Goal: Task Accomplishment & Management: Manage account settings

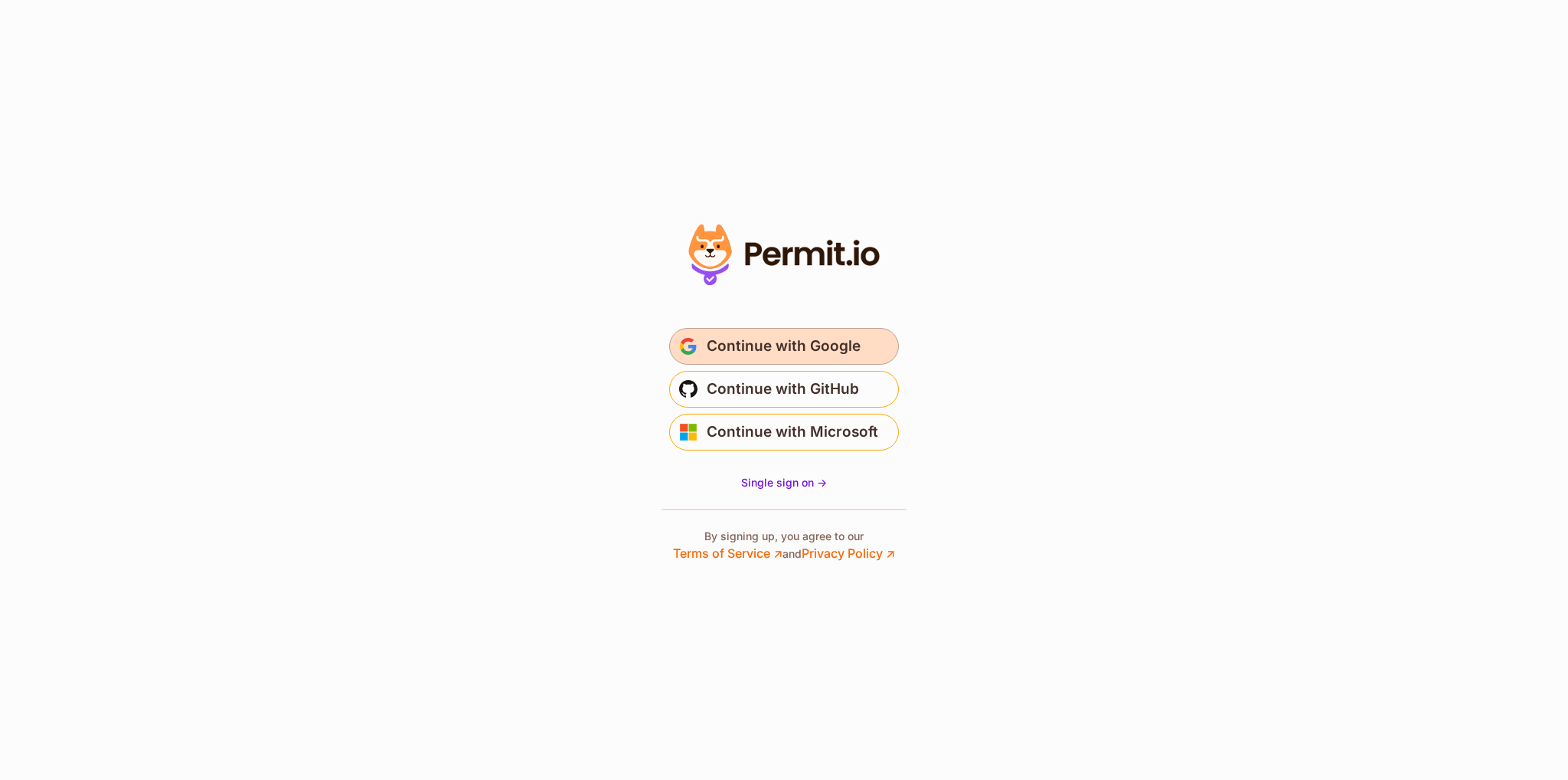
click at [769, 340] on span "Continue with Google" at bounding box center [784, 346] width 154 height 25
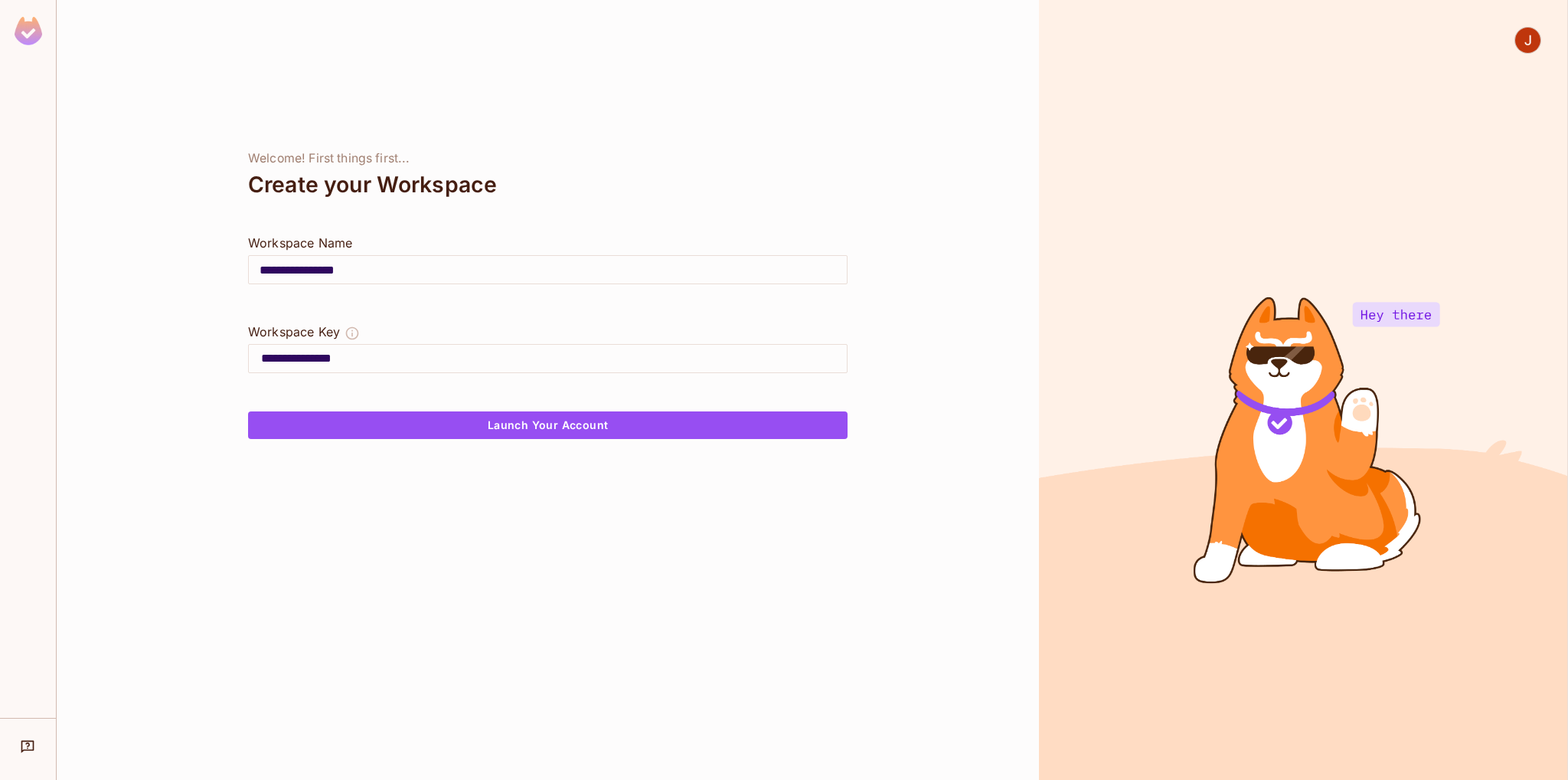
click at [1526, 46] on img at bounding box center [1528, 40] width 25 height 25
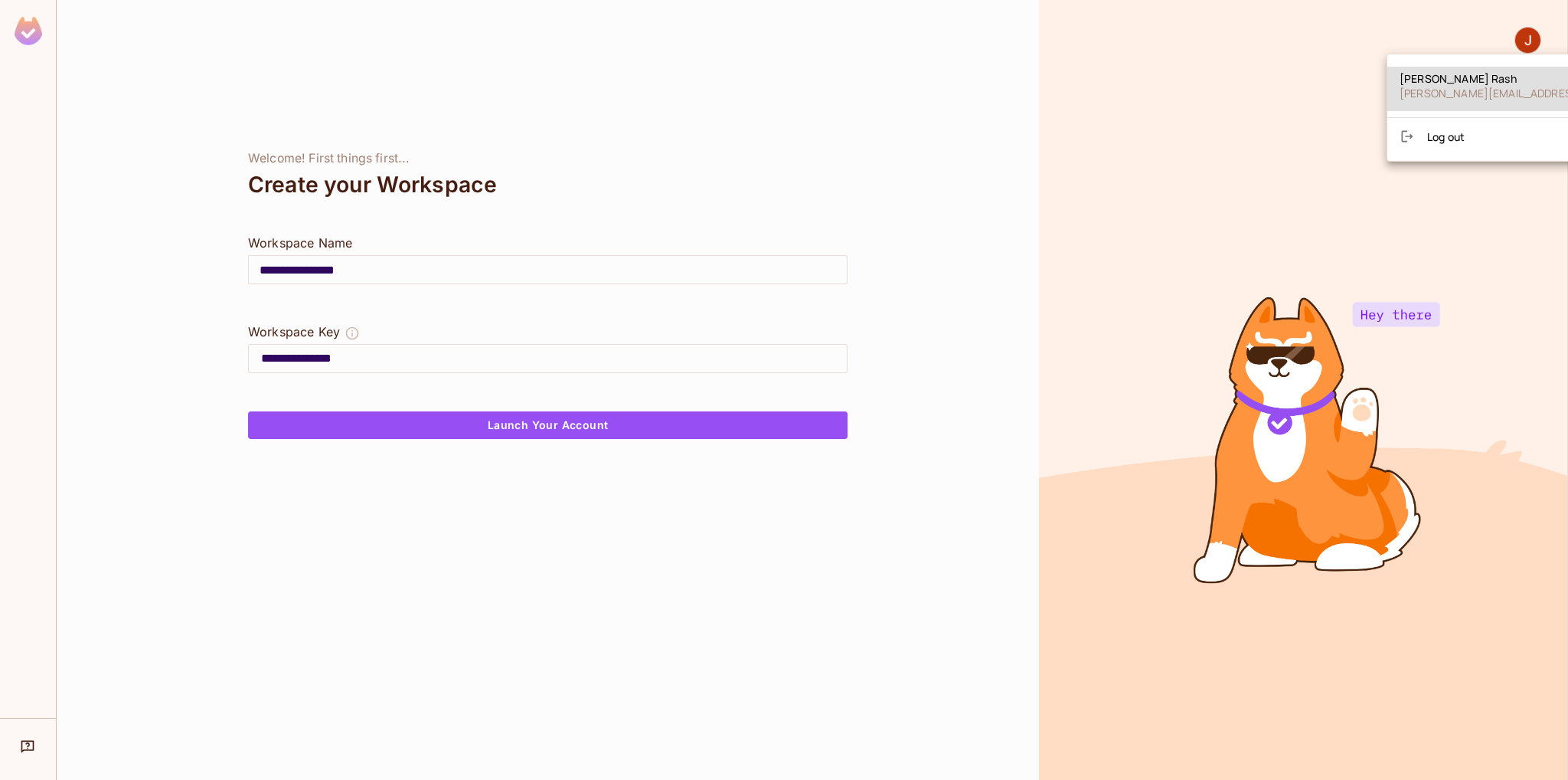
click at [1490, 84] on span "Jeffrey Rash" at bounding box center [1535, 78] width 271 height 14
click at [1378, 324] on div at bounding box center [784, 390] width 1568 height 780
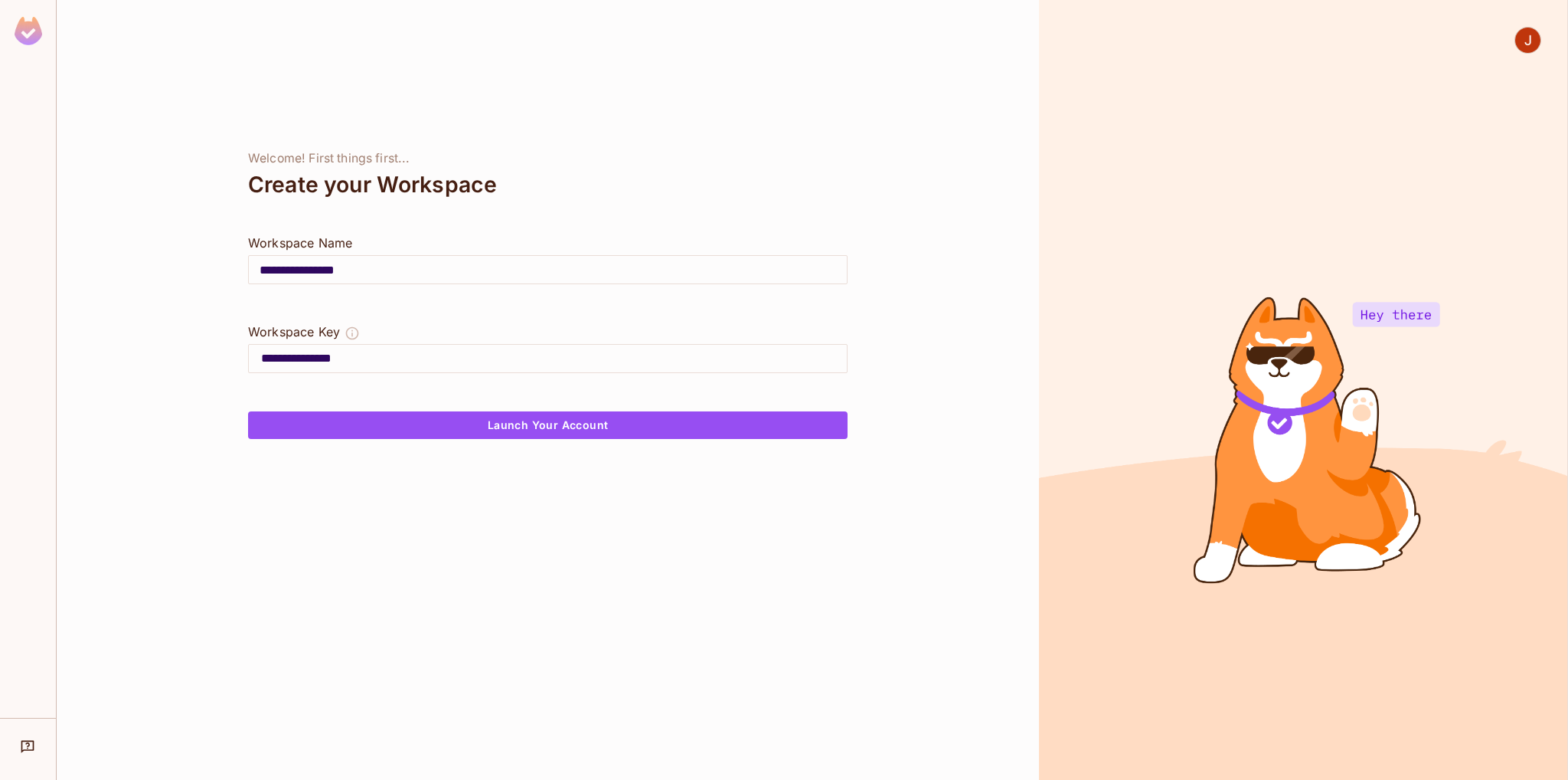
click at [24, 36] on img at bounding box center [28, 31] width 28 height 28
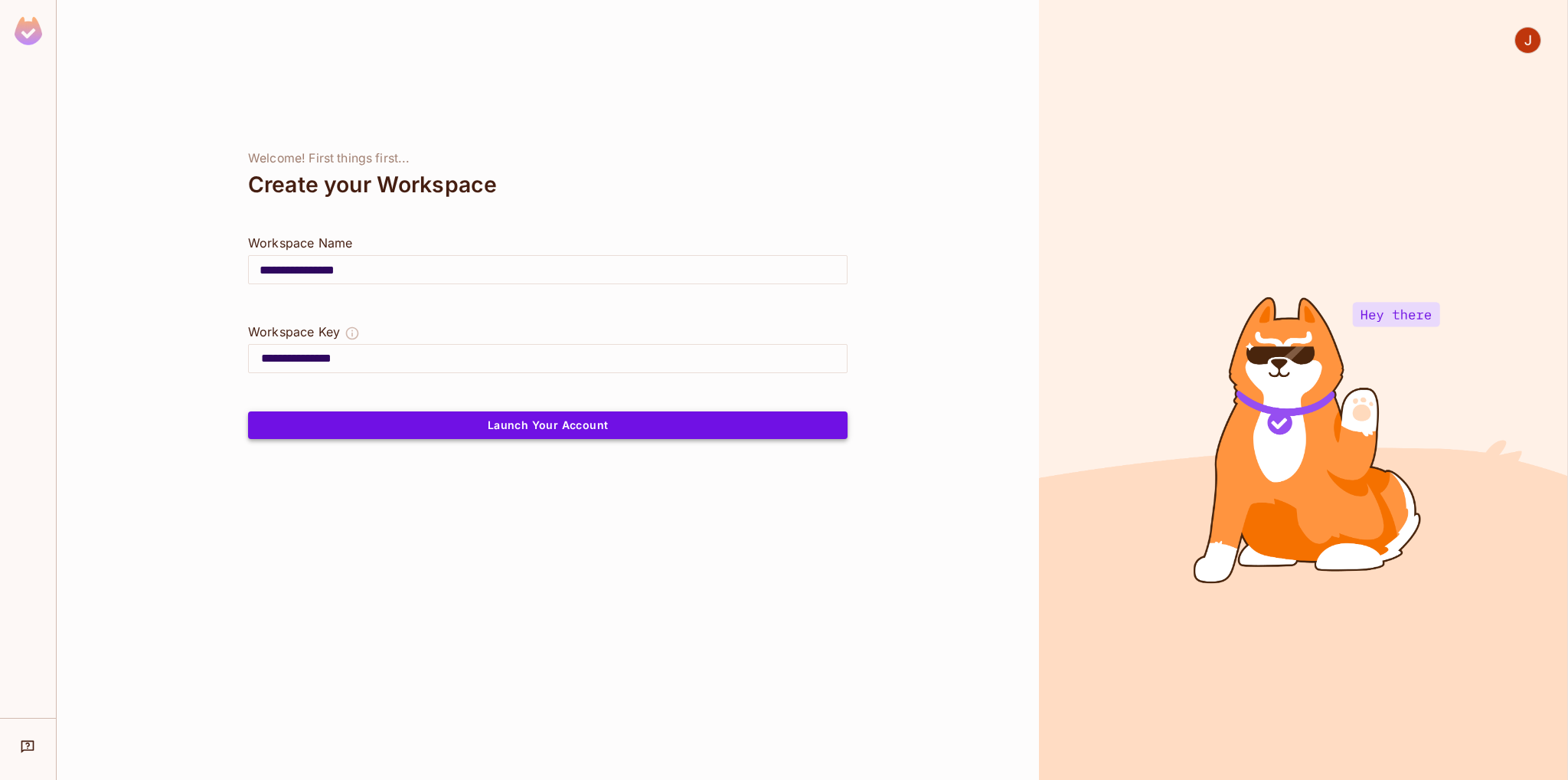
click at [614, 422] on button "Launch Your Account" at bounding box center [548, 425] width 599 height 28
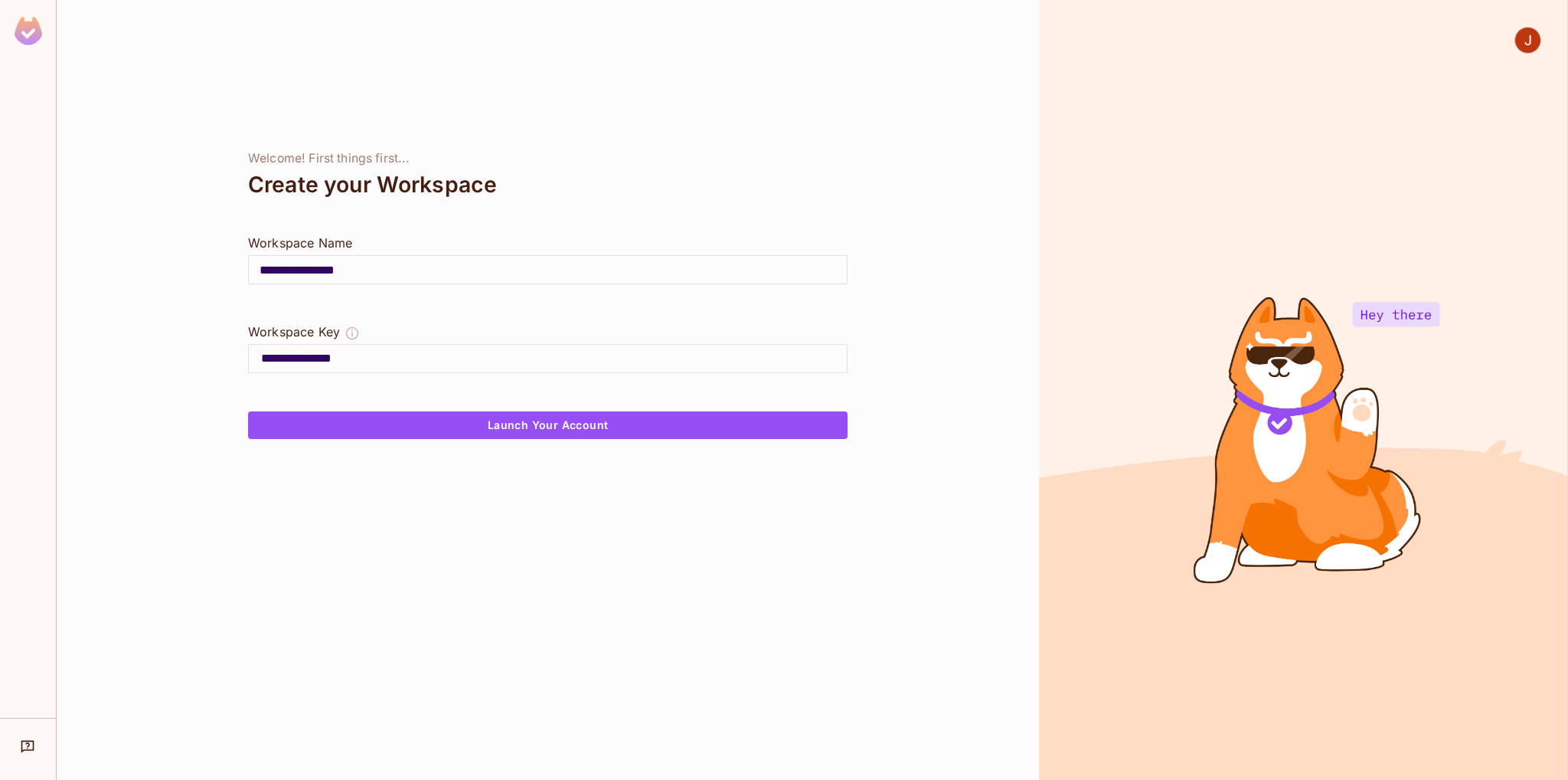
click at [388, 362] on input "**********" at bounding box center [554, 358] width 586 height 25
click at [397, 362] on input "**********" at bounding box center [554, 358] width 586 height 25
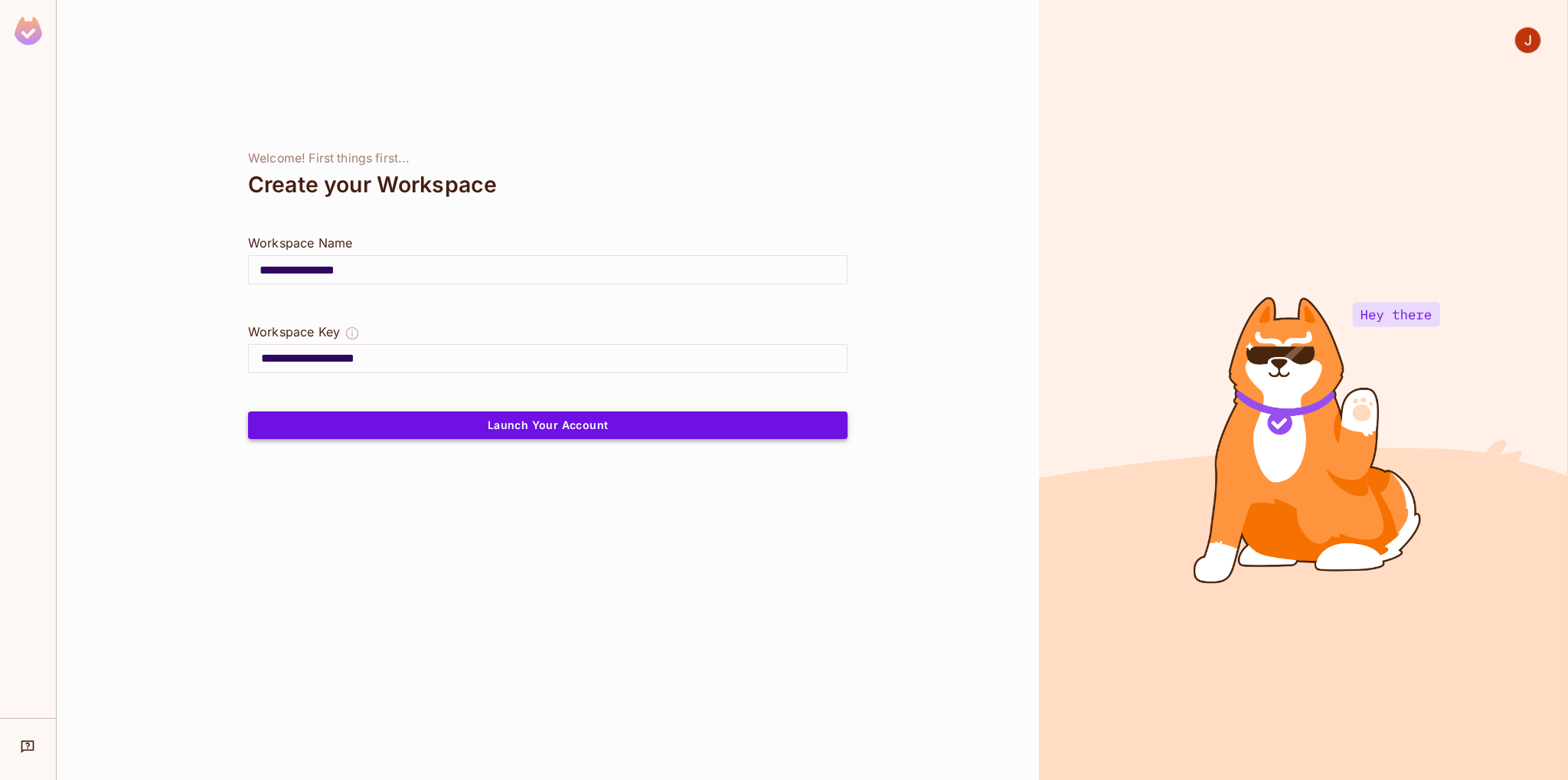
type input "**********"
click at [434, 419] on button "Launch Your Account" at bounding box center [548, 425] width 599 height 28
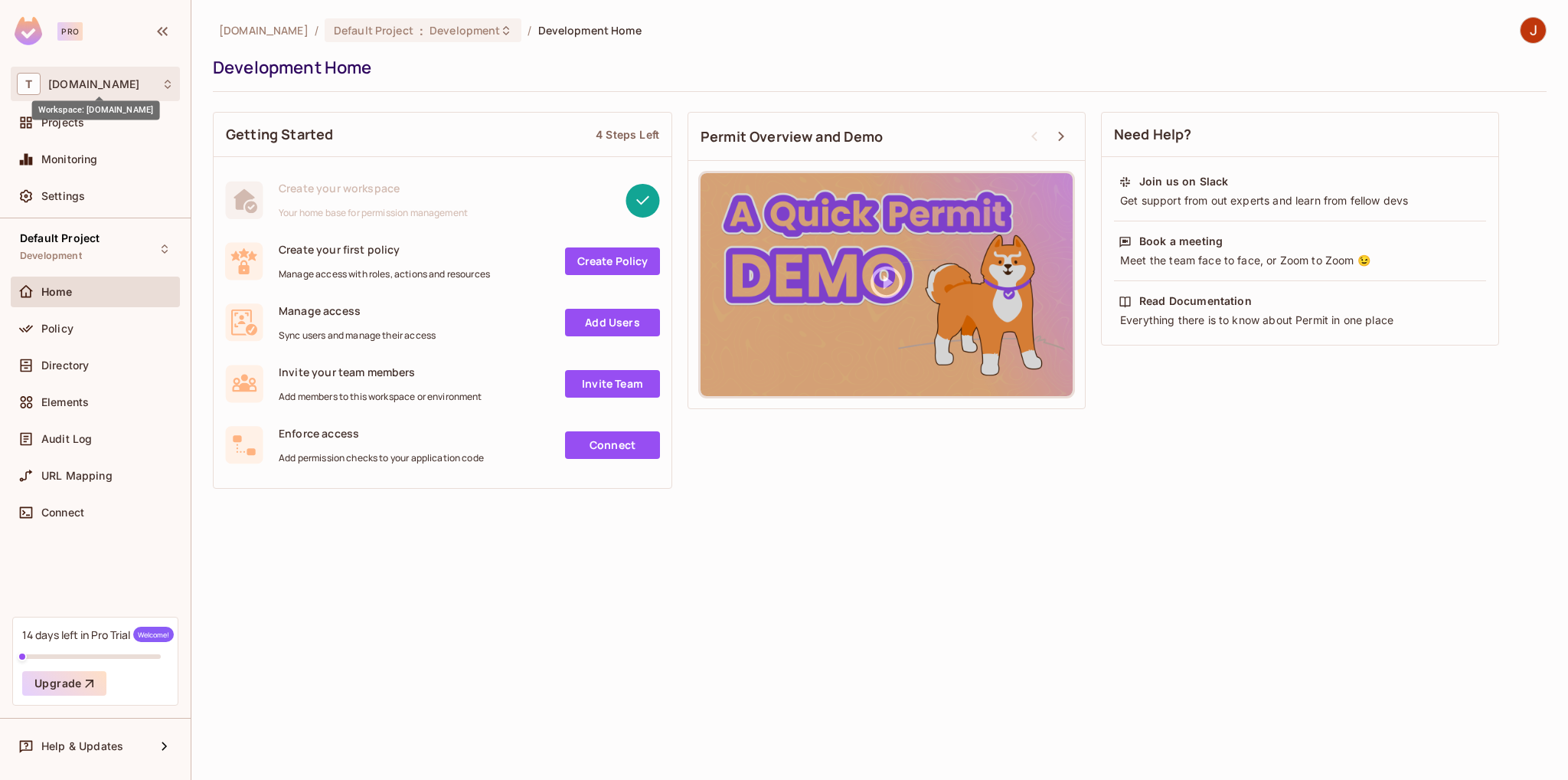
click at [139, 81] on span "thewoundpros.com" at bounding box center [93, 84] width 91 height 12
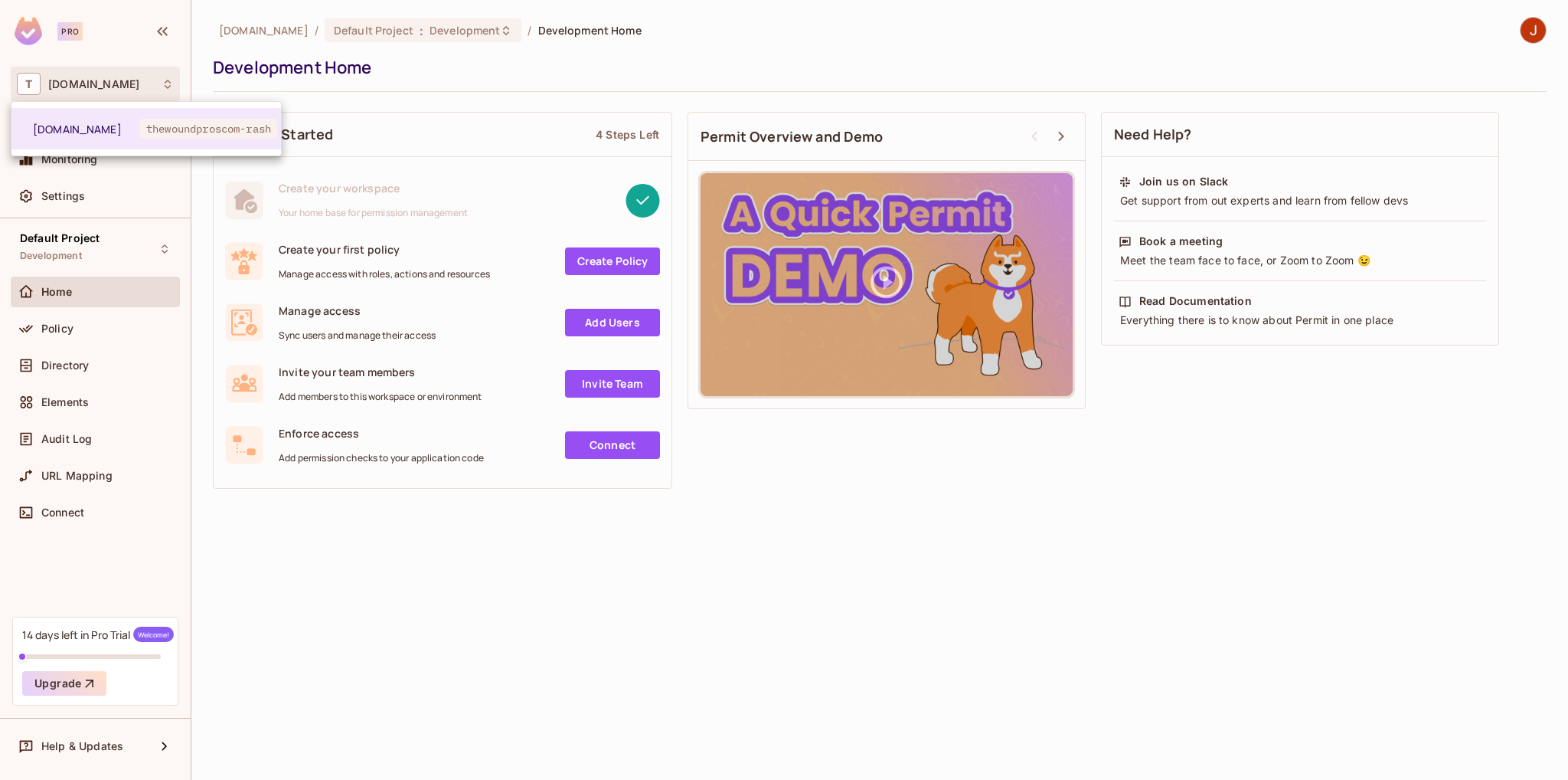
click at [301, 601] on div at bounding box center [784, 390] width 1568 height 780
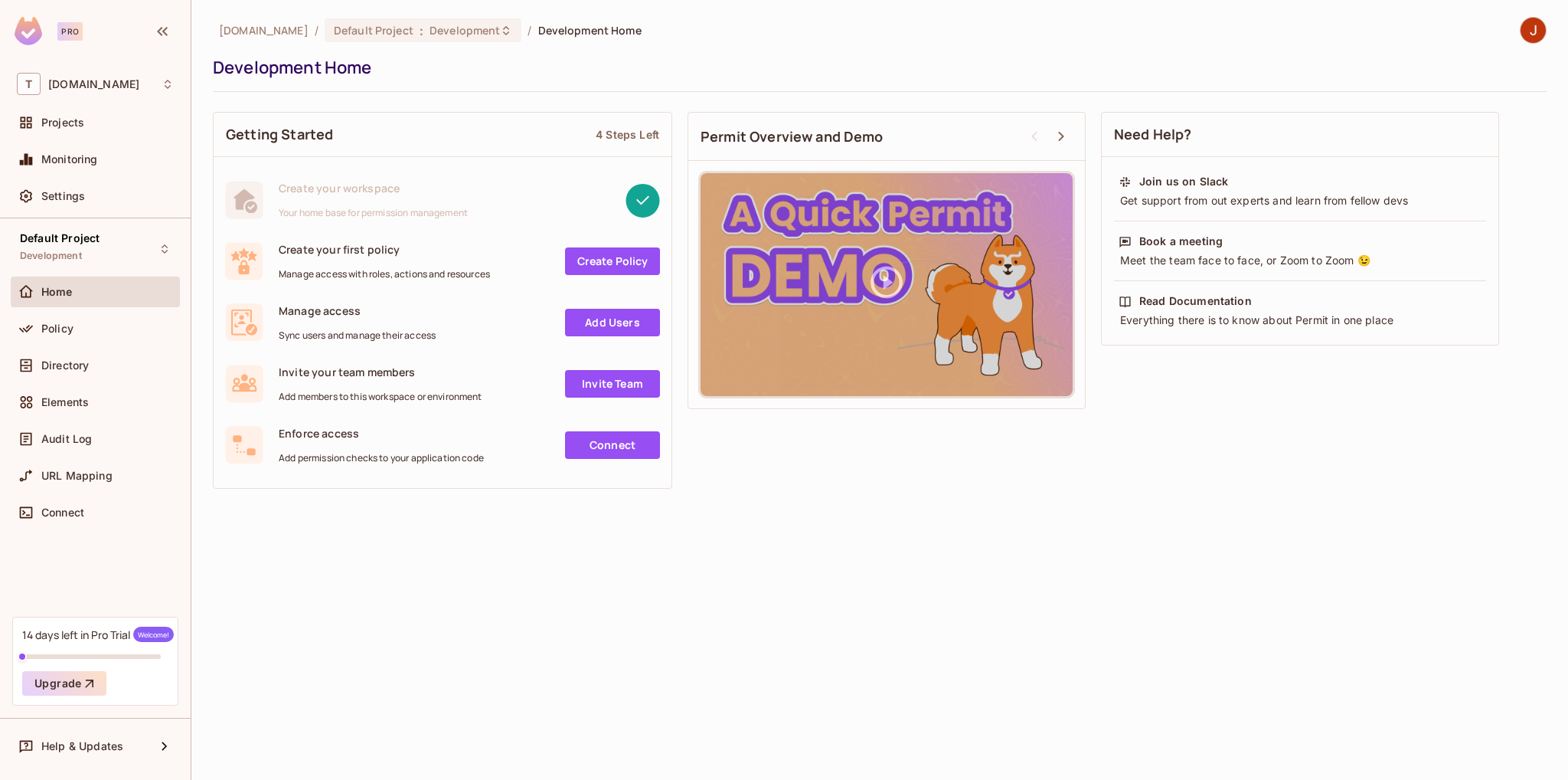
click at [1524, 28] on img at bounding box center [1533, 30] width 25 height 25
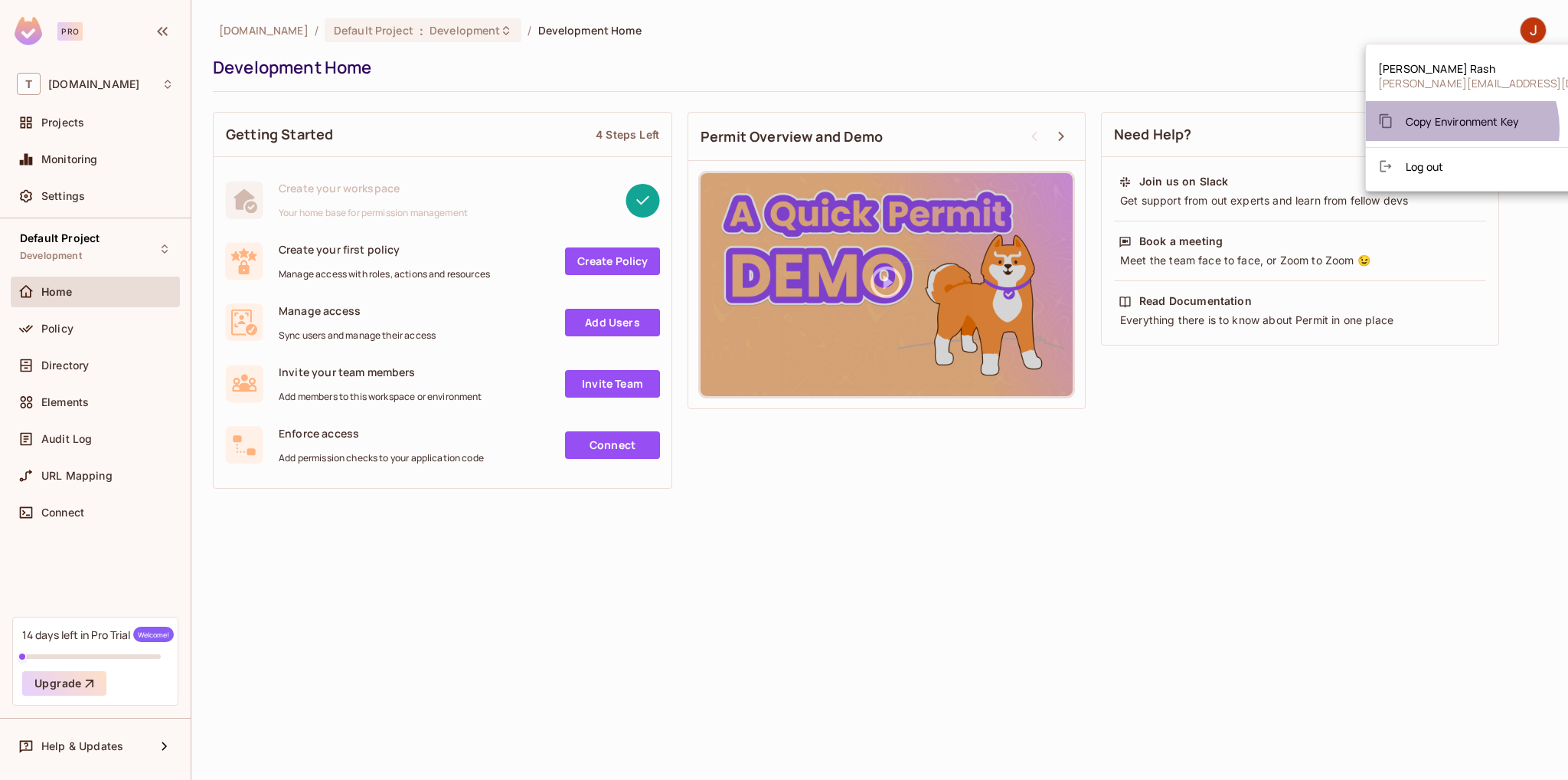
click at [1457, 129] on div "Copy Environment Key" at bounding box center [1449, 121] width 141 height 31
click at [294, 28] on div at bounding box center [784, 390] width 1568 height 780
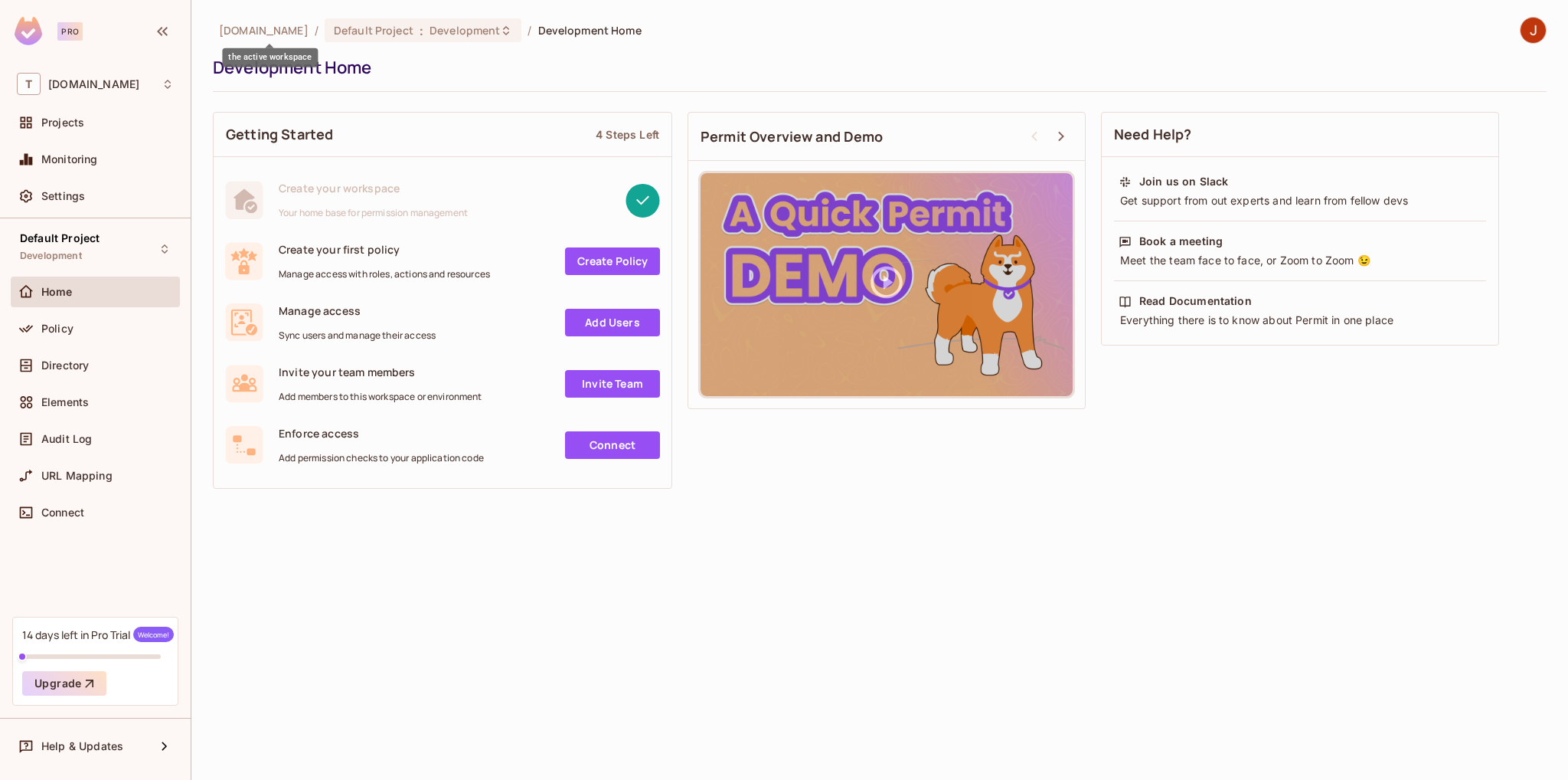
click at [262, 27] on span "[DOMAIN_NAME]" at bounding box center [263, 30] width 89 height 14
click at [124, 93] on div "T [DOMAIN_NAME]" at bounding box center [95, 84] width 157 height 22
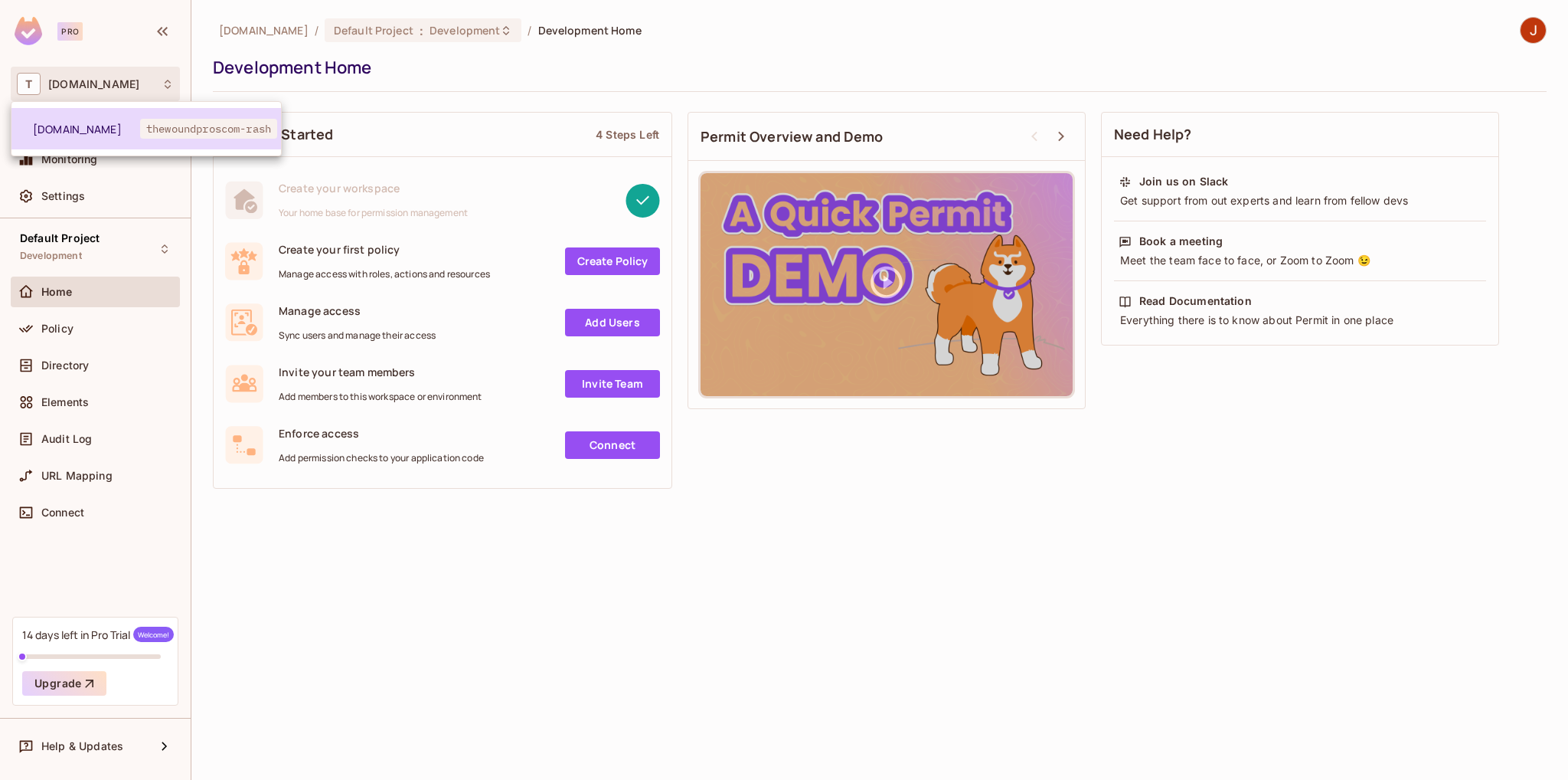
click at [109, 131] on span "[DOMAIN_NAME]" at bounding box center [87, 129] width 108 height 14
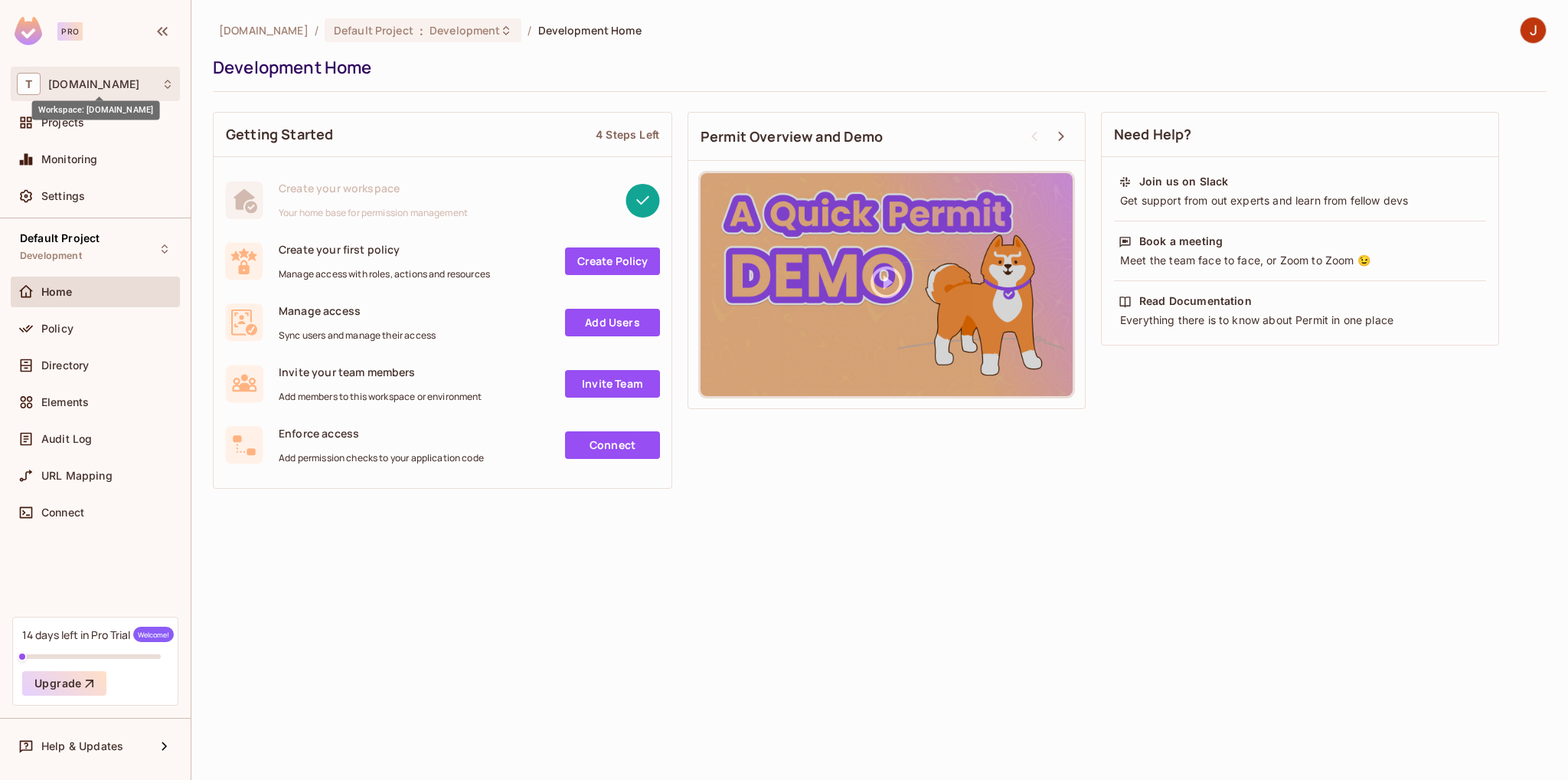
drag, startPoint x: 110, startPoint y: 86, endPoint x: 92, endPoint y: 86, distance: 18.0
click at [92, 86] on span "[DOMAIN_NAME]" at bounding box center [93, 84] width 91 height 12
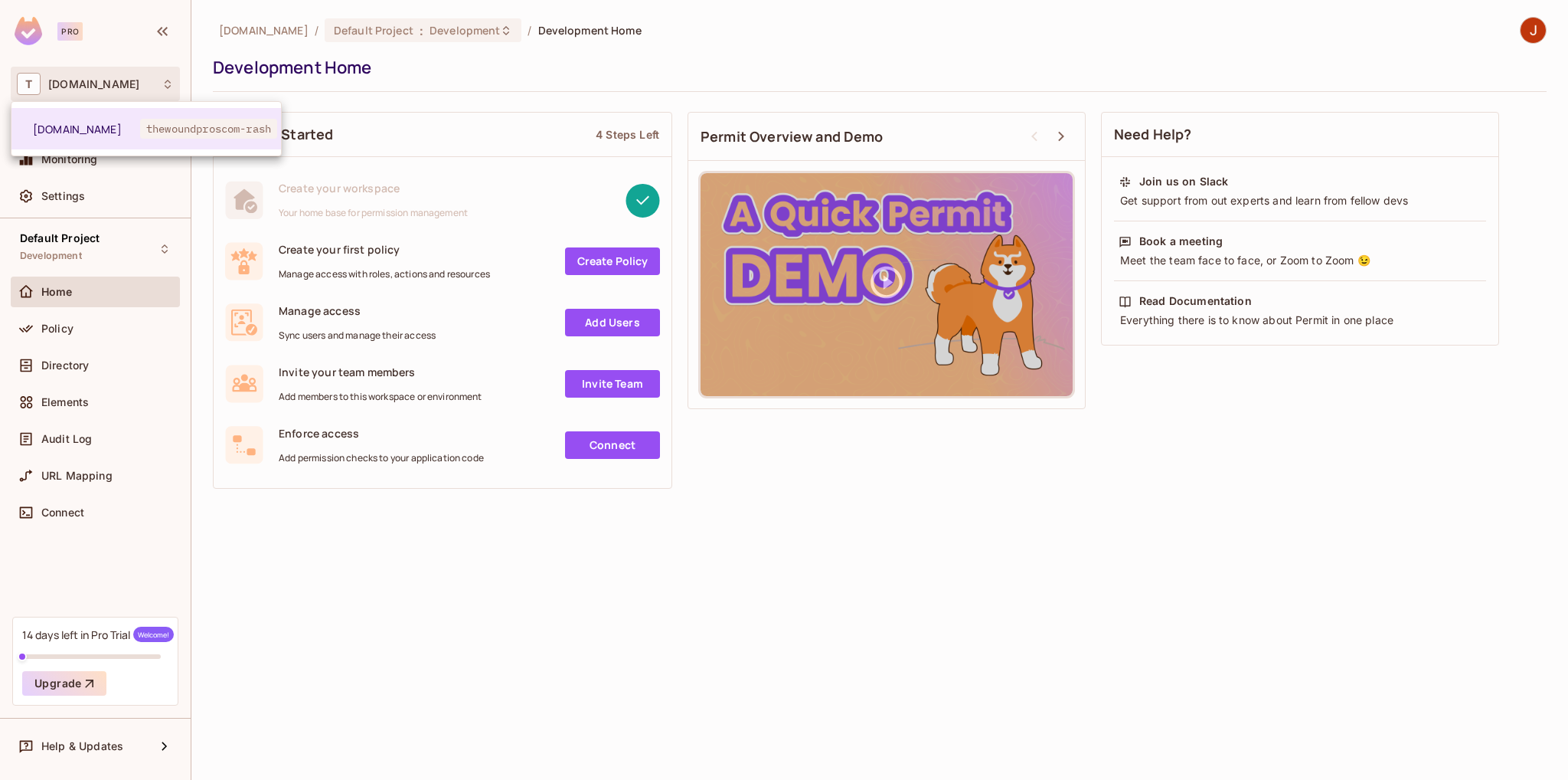
click at [21, 81] on div at bounding box center [784, 390] width 1568 height 780
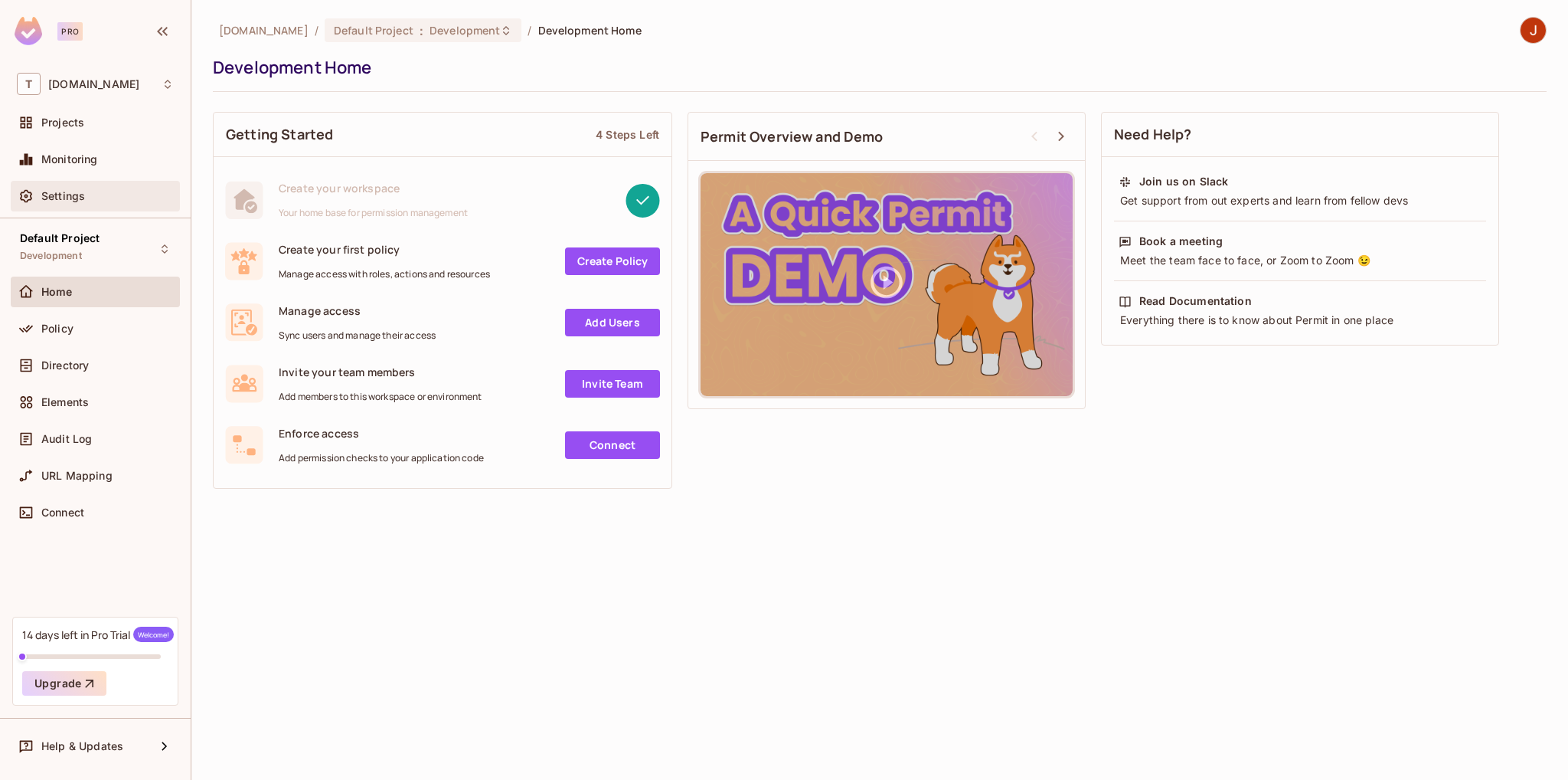
click at [69, 192] on span "Settings" at bounding box center [62, 195] width 43 height 12
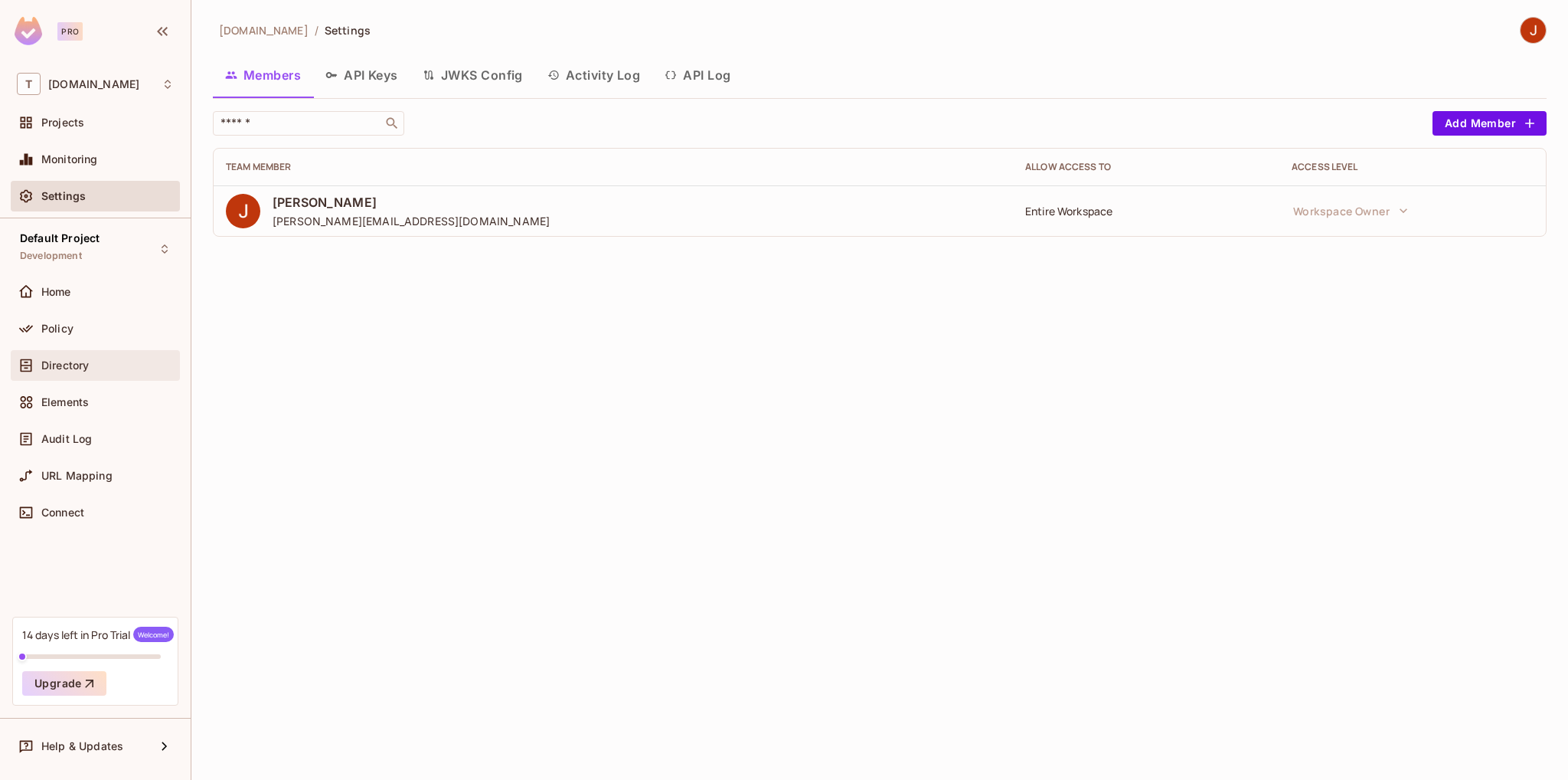
click at [93, 365] on div "Directory" at bounding box center [107, 365] width 132 height 12
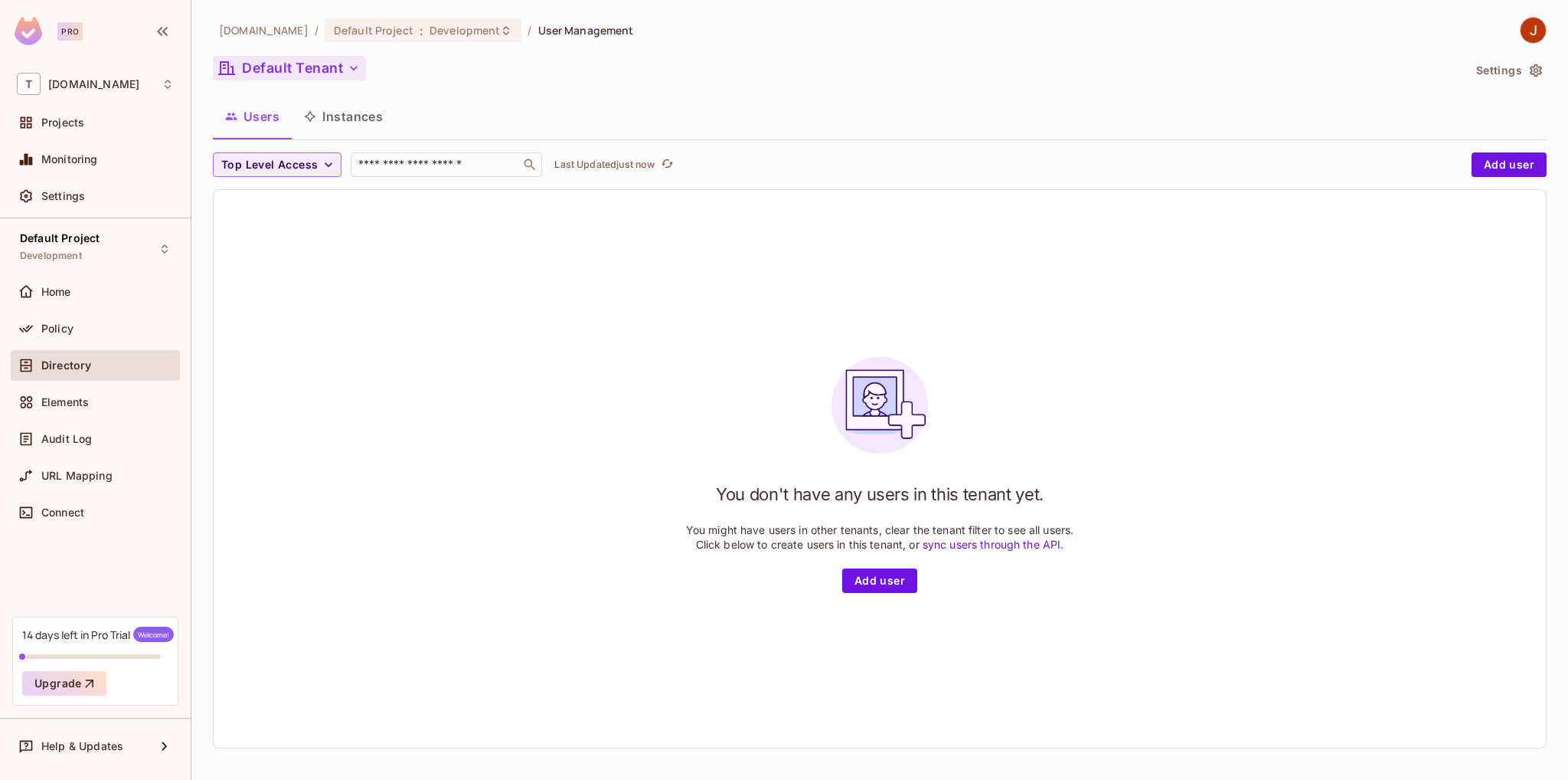
click at [329, 70] on button "Default Tenant" at bounding box center [289, 68] width 153 height 25
click at [470, 64] on div at bounding box center [784, 390] width 1568 height 780
click at [458, 34] on span "Development" at bounding box center [464, 30] width 70 height 14
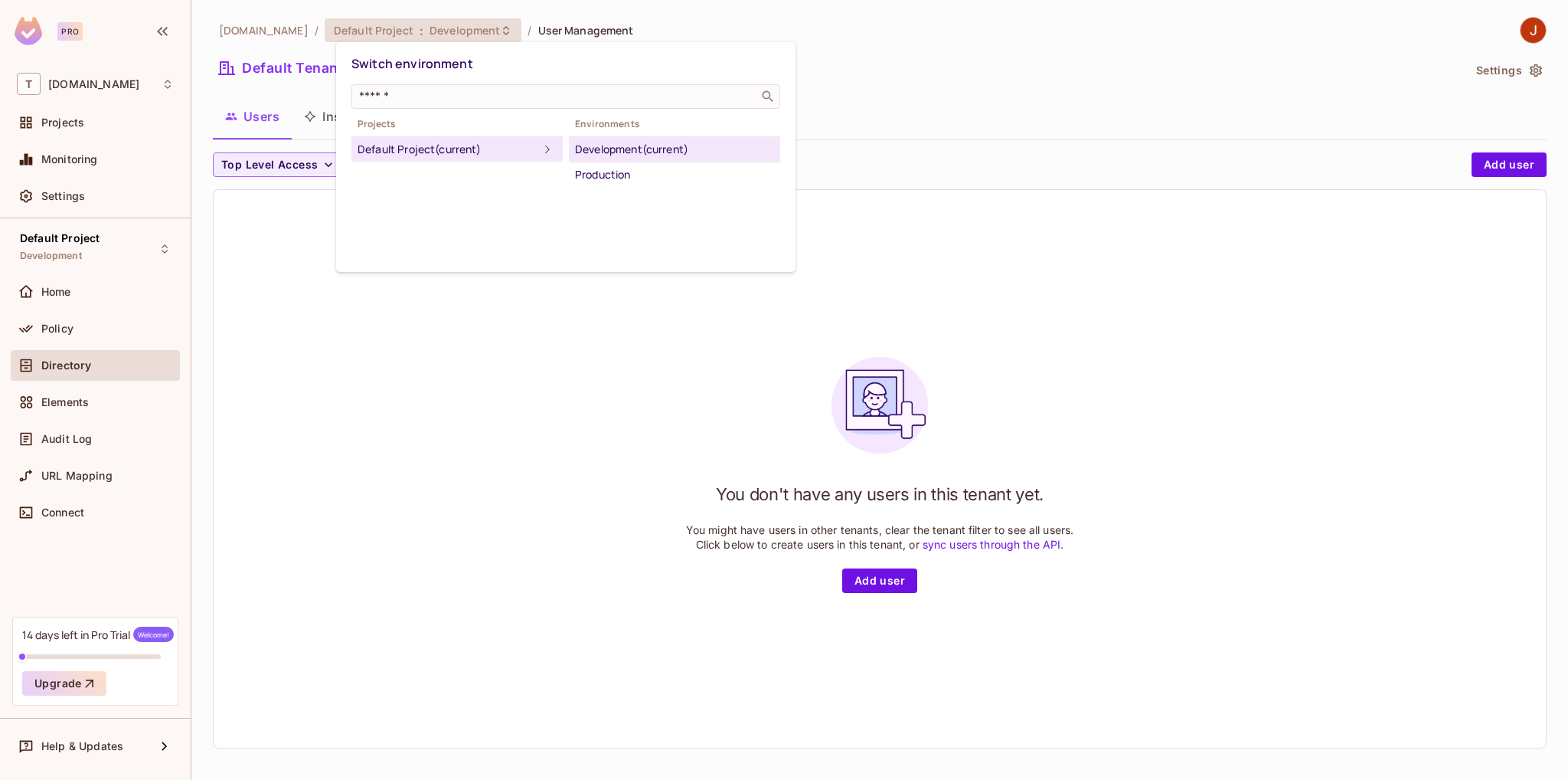
click at [882, 62] on div at bounding box center [784, 390] width 1568 height 780
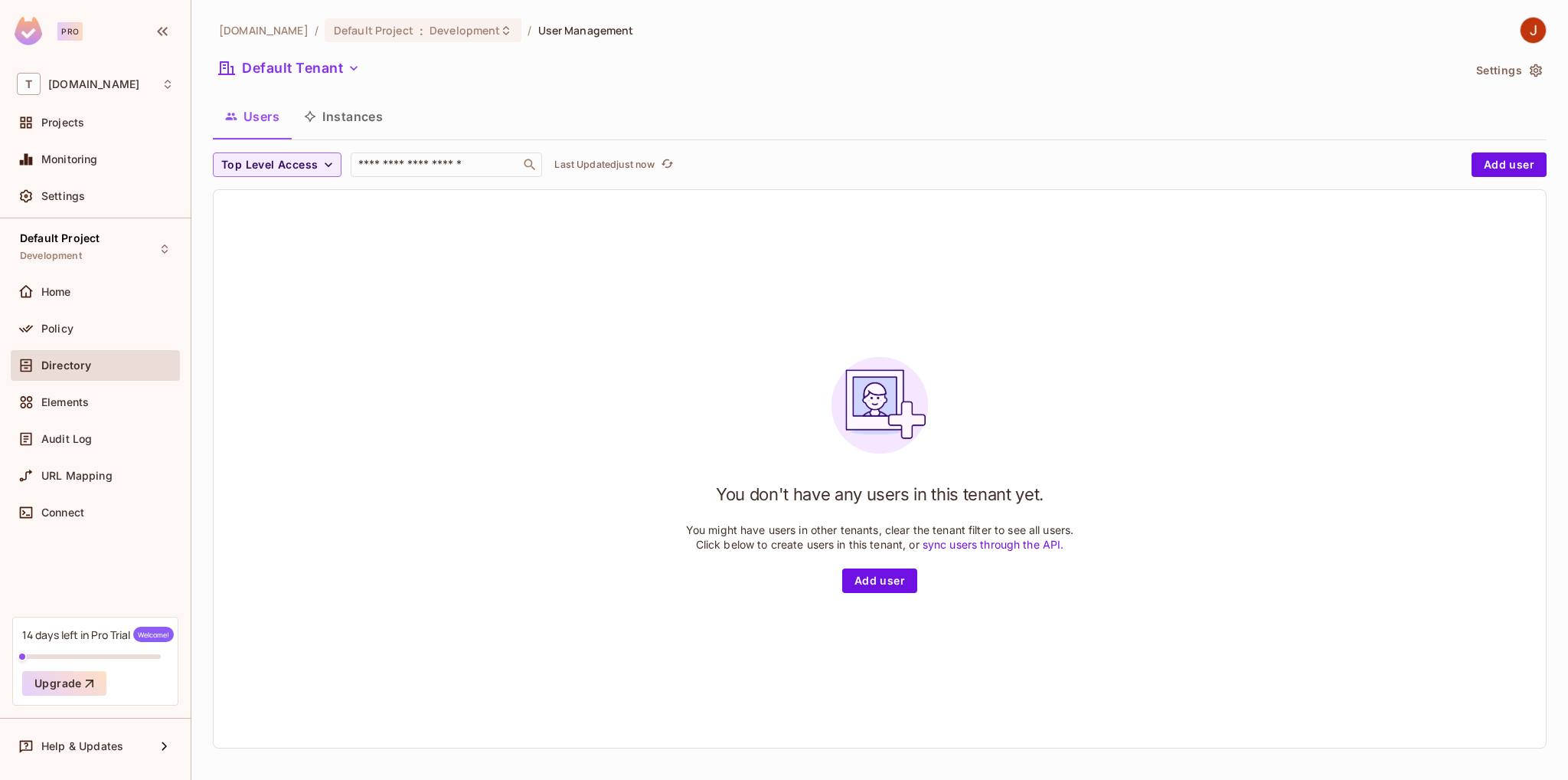
click at [28, 32] on img at bounding box center [28, 31] width 28 height 28
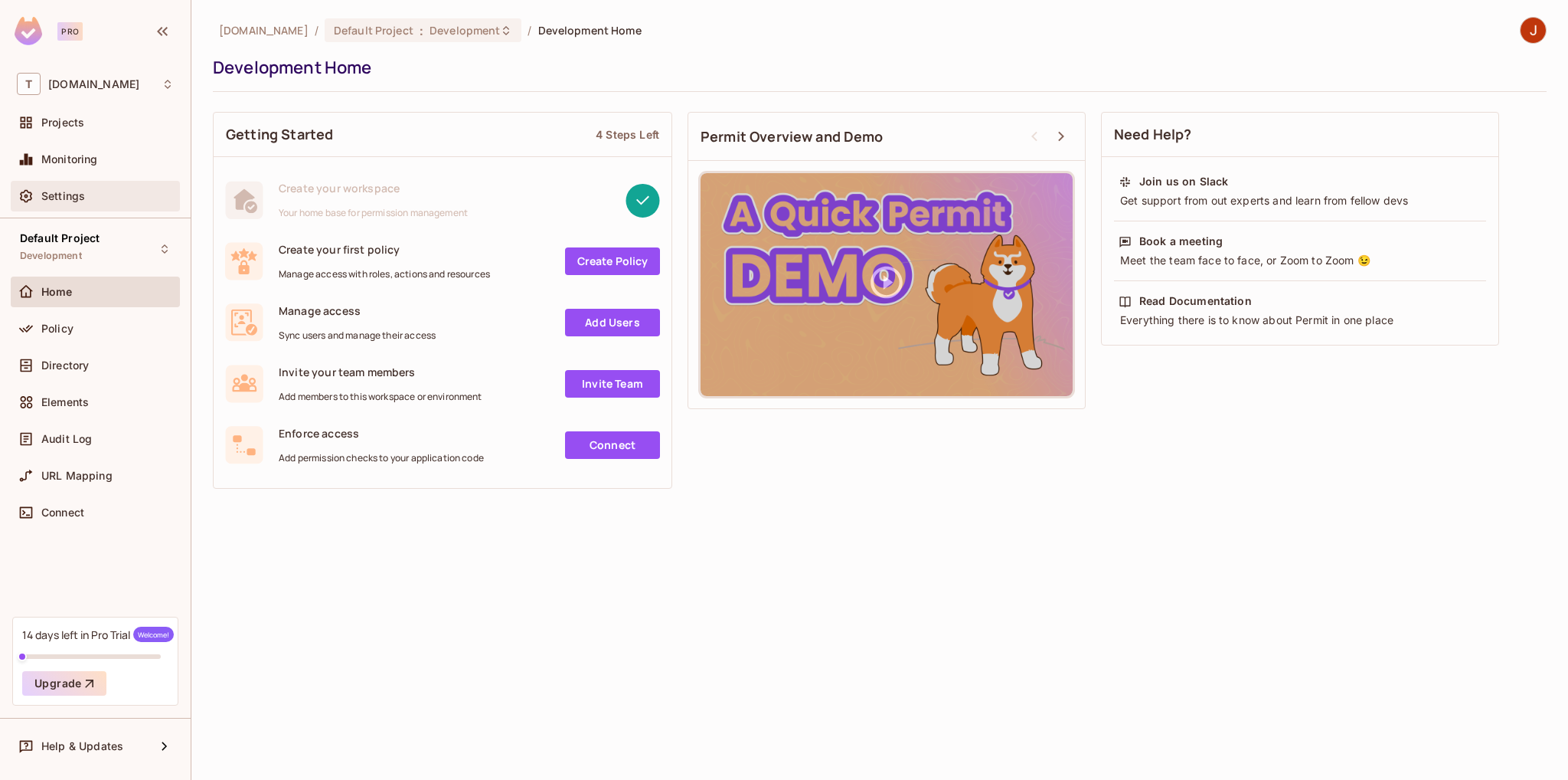
click at [60, 191] on span "Settings" at bounding box center [62, 195] width 43 height 12
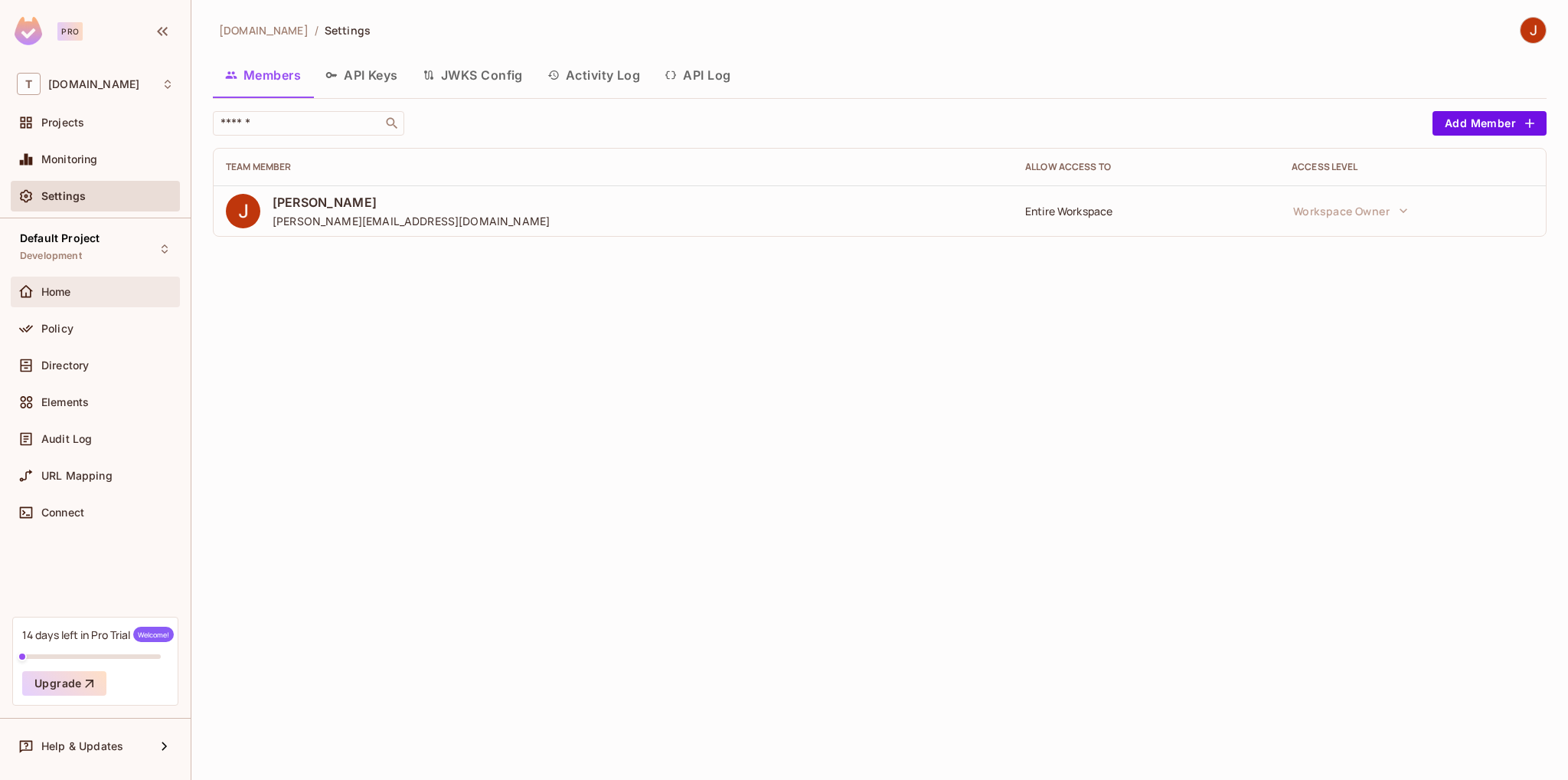
click at [104, 290] on div "Home" at bounding box center [107, 291] width 132 height 12
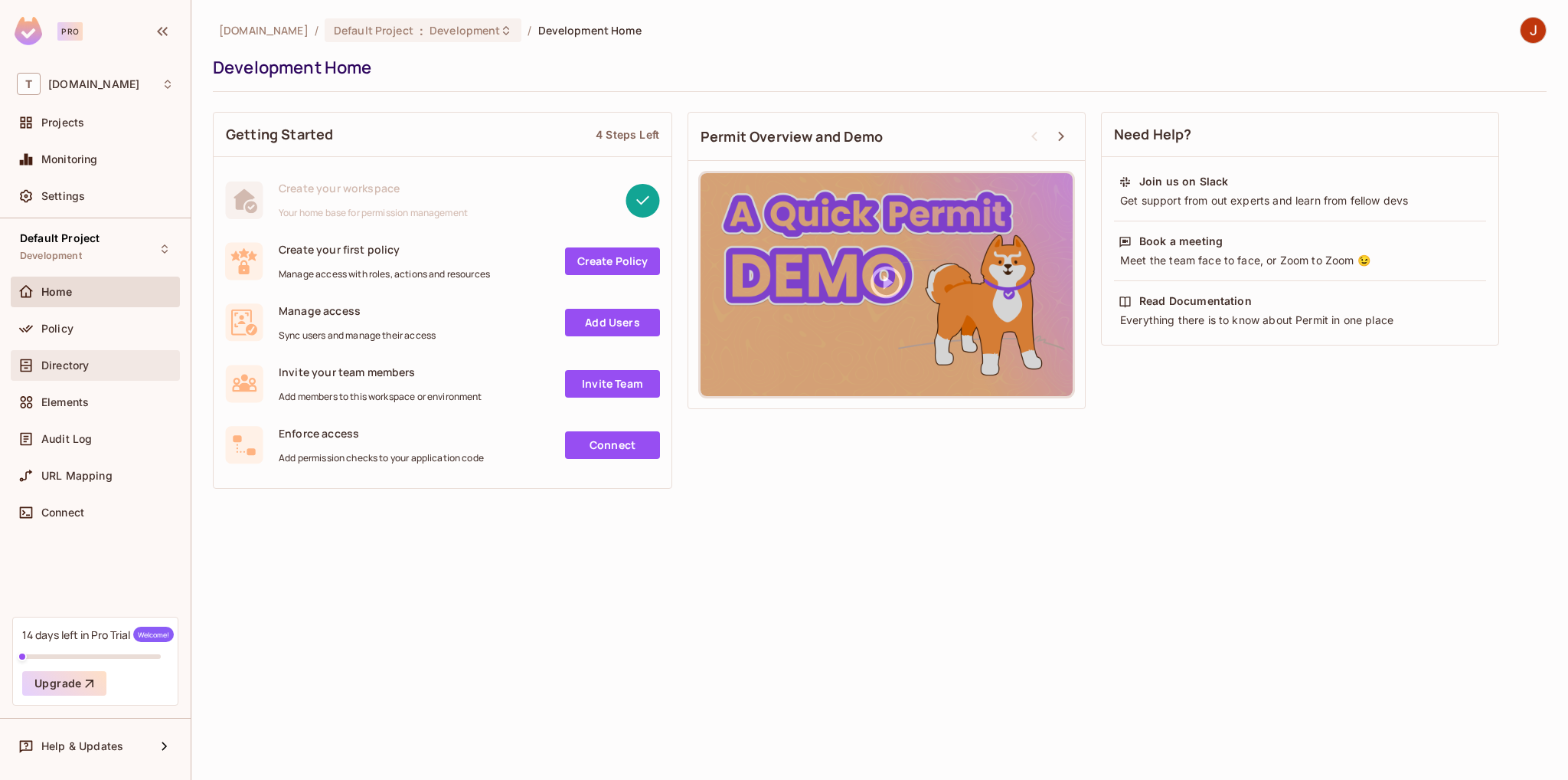
click at [81, 377] on div "Directory" at bounding box center [96, 365] width 169 height 31
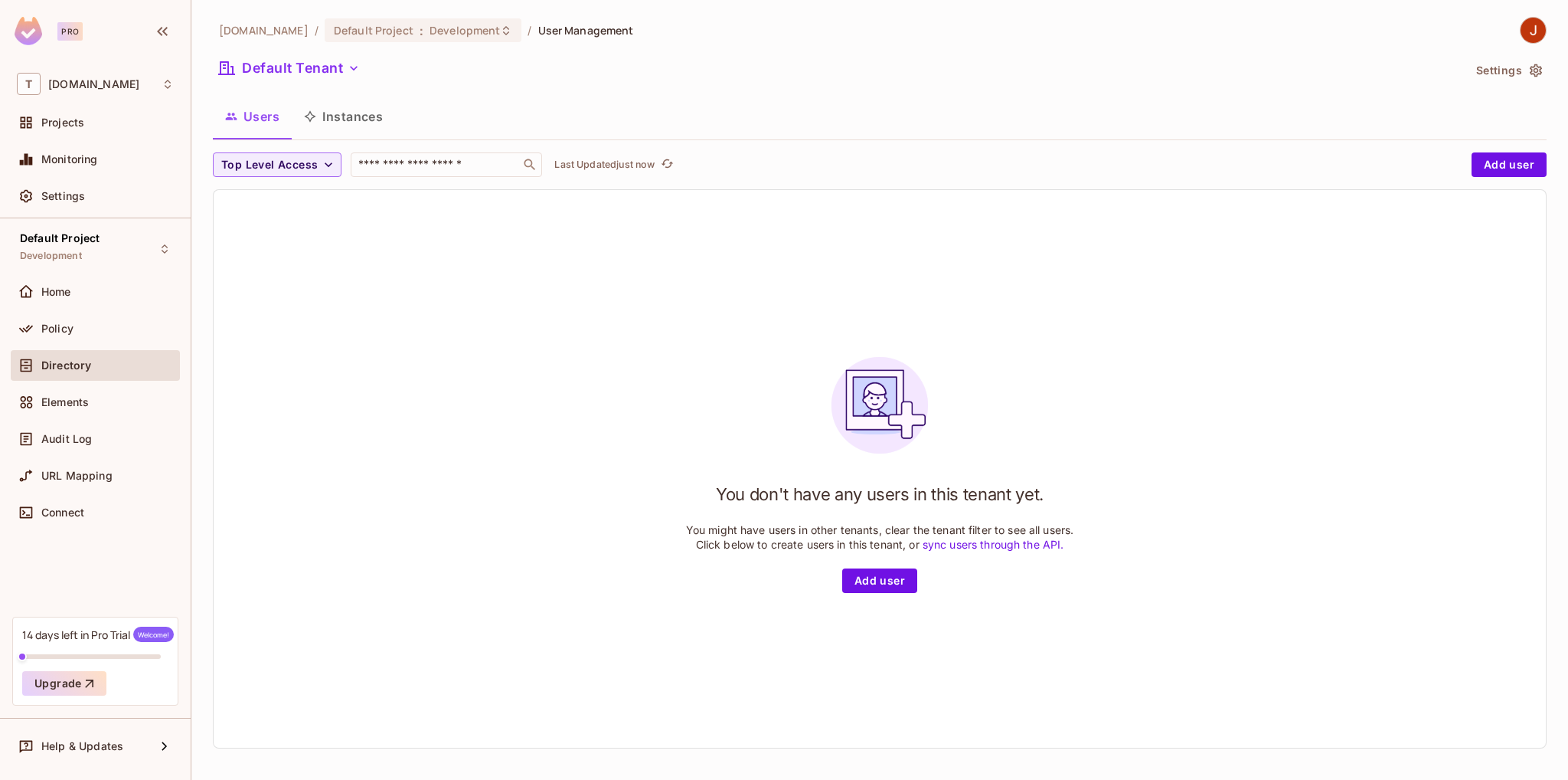
click at [1528, 38] on img at bounding box center [1533, 30] width 25 height 25
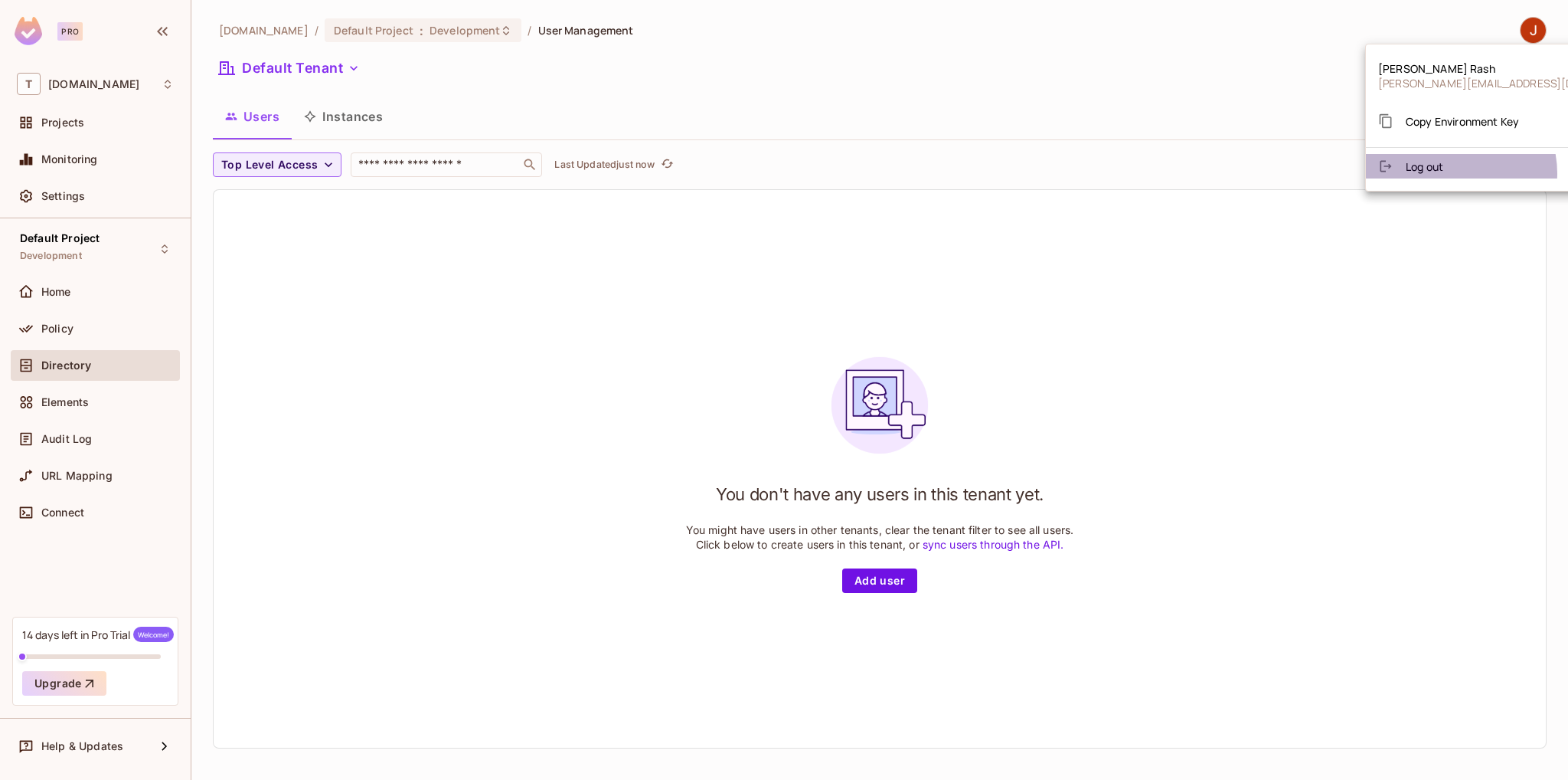
click at [1452, 173] on li "Log out" at bounding box center [1513, 166] width 296 height 25
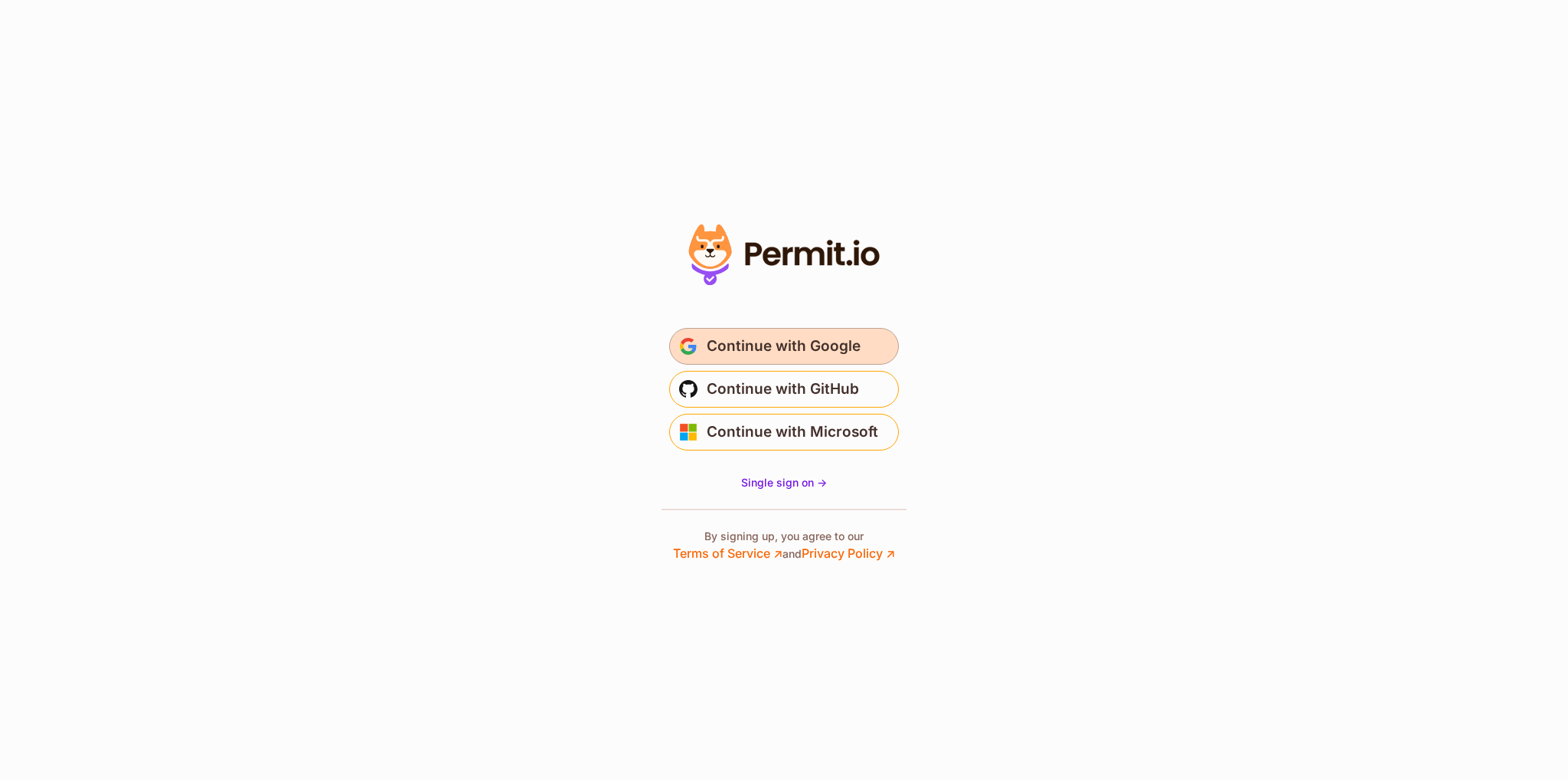
click at [836, 342] on span "Continue with Google" at bounding box center [784, 346] width 154 height 25
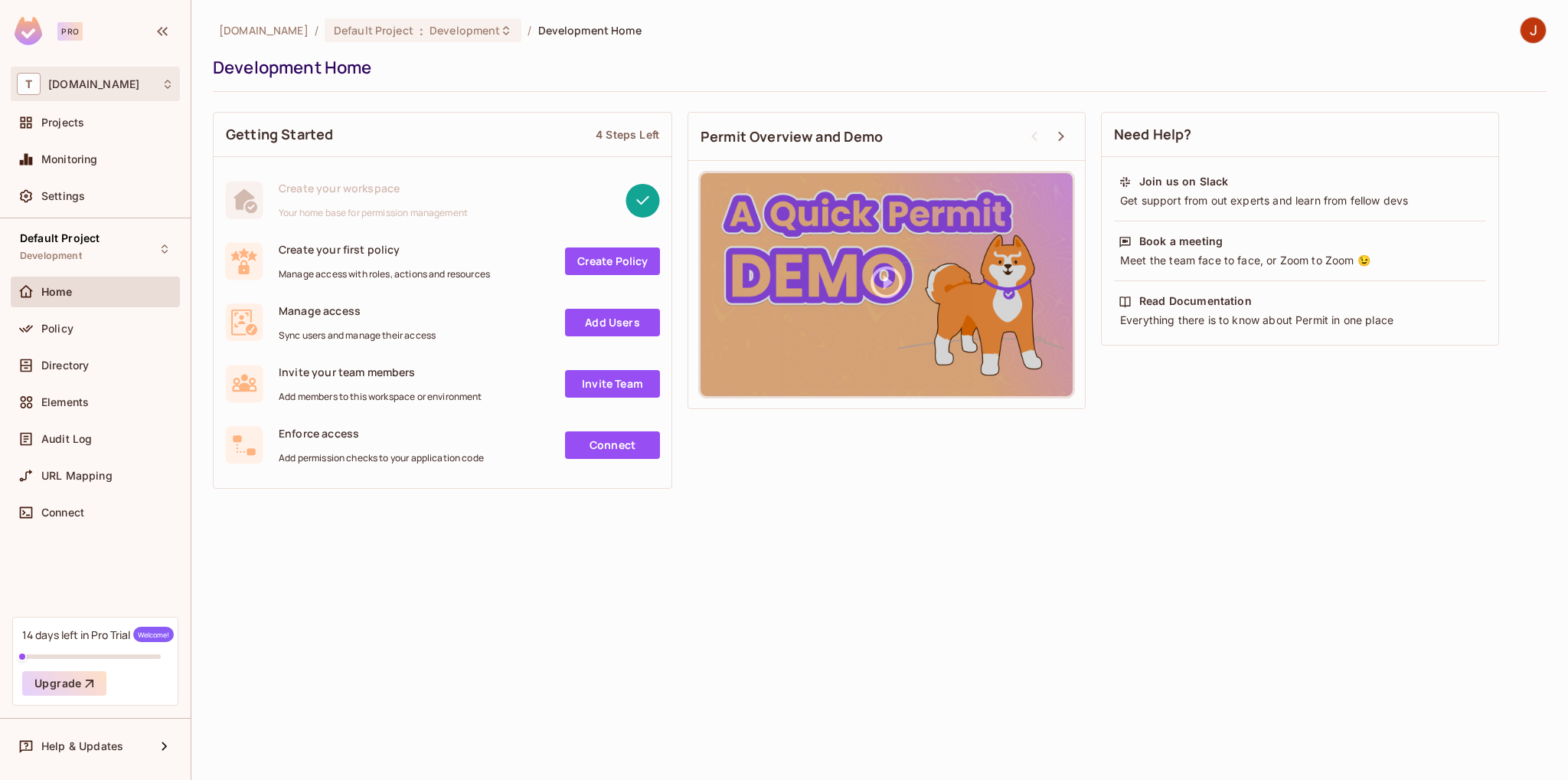
click at [167, 87] on icon at bounding box center [168, 85] width 6 height 9
click at [398, 92] on div at bounding box center [784, 390] width 1568 height 780
click at [143, 74] on div "T [DOMAIN_NAME]" at bounding box center [95, 84] width 157 height 22
click at [281, 140] on div "[DOMAIN_NAME] thewoundproscom-rash" at bounding box center [146, 129] width 270 height 41
click at [388, 60] on div at bounding box center [784, 390] width 1568 height 780
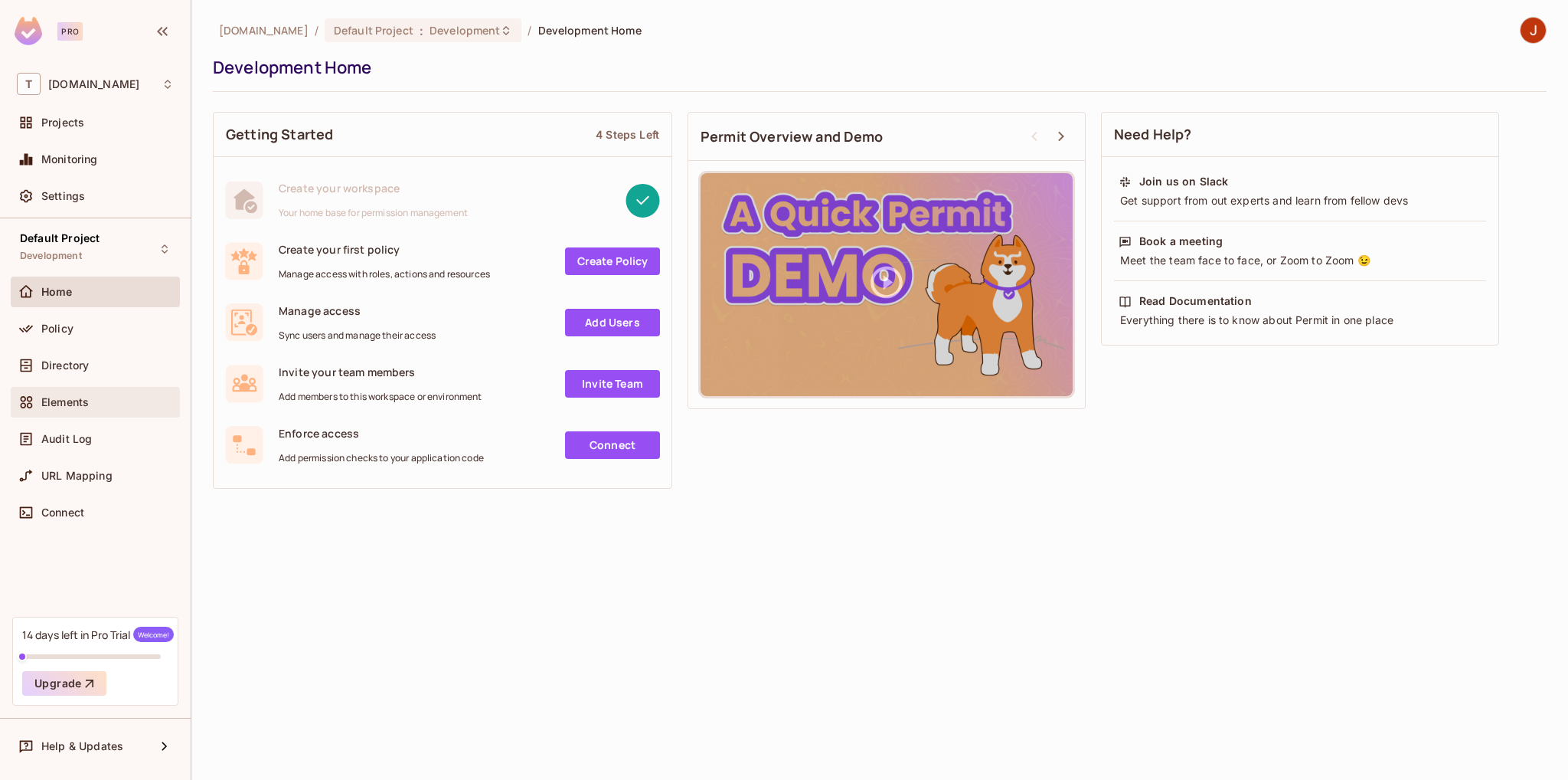
click at [77, 408] on div "Elements" at bounding box center [95, 402] width 157 height 18
